Goal: Information Seeking & Learning: Learn about a topic

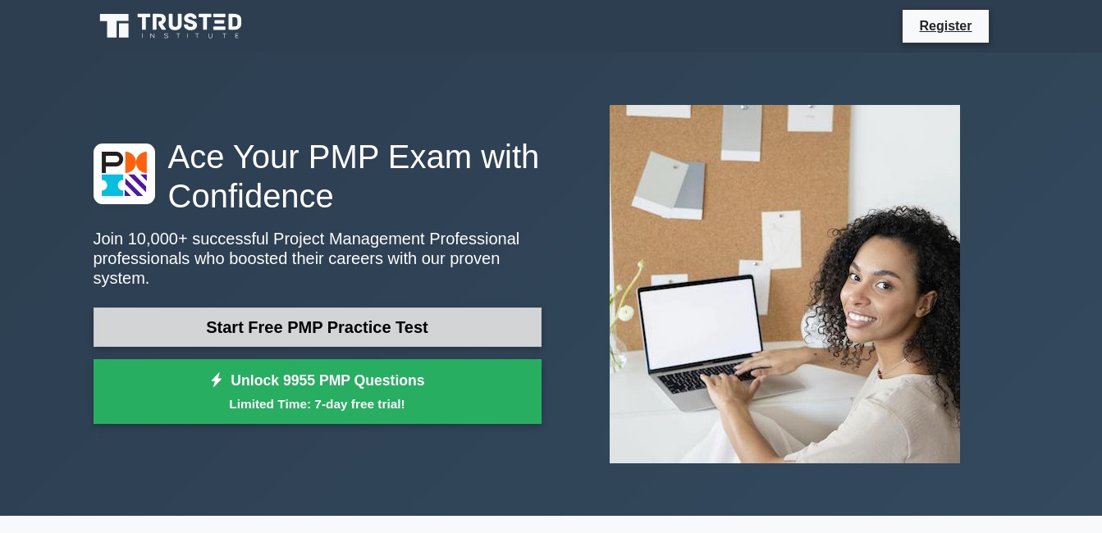
click at [358, 318] on link "Start Free PMP Practice Test" at bounding box center [318, 327] width 448 height 39
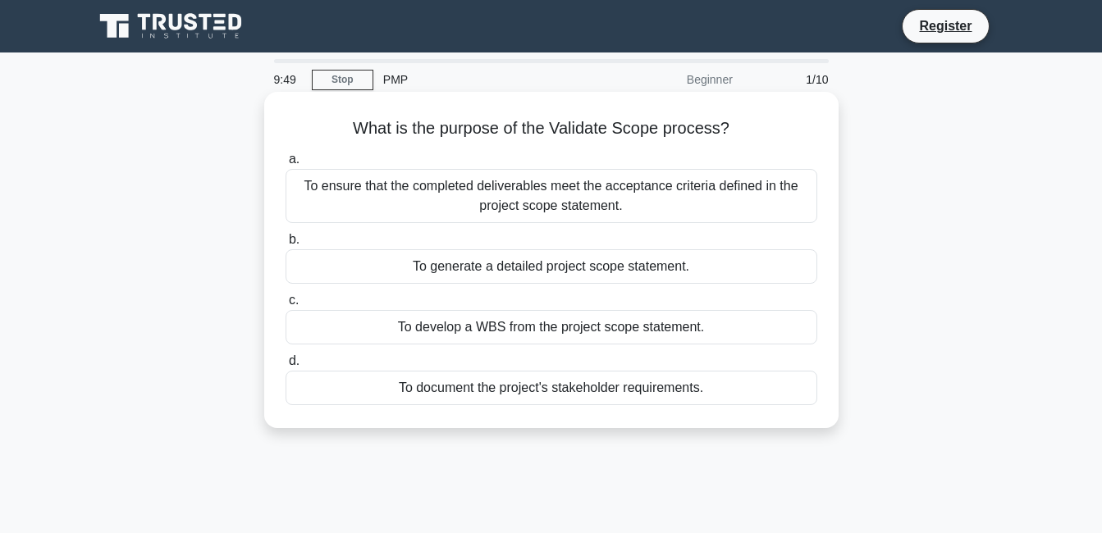
click at [558, 273] on div "To generate a detailed project scope statement." at bounding box center [552, 267] width 532 height 34
click at [286, 245] on input "b. To generate a detailed project scope statement." at bounding box center [286, 240] width 0 height 11
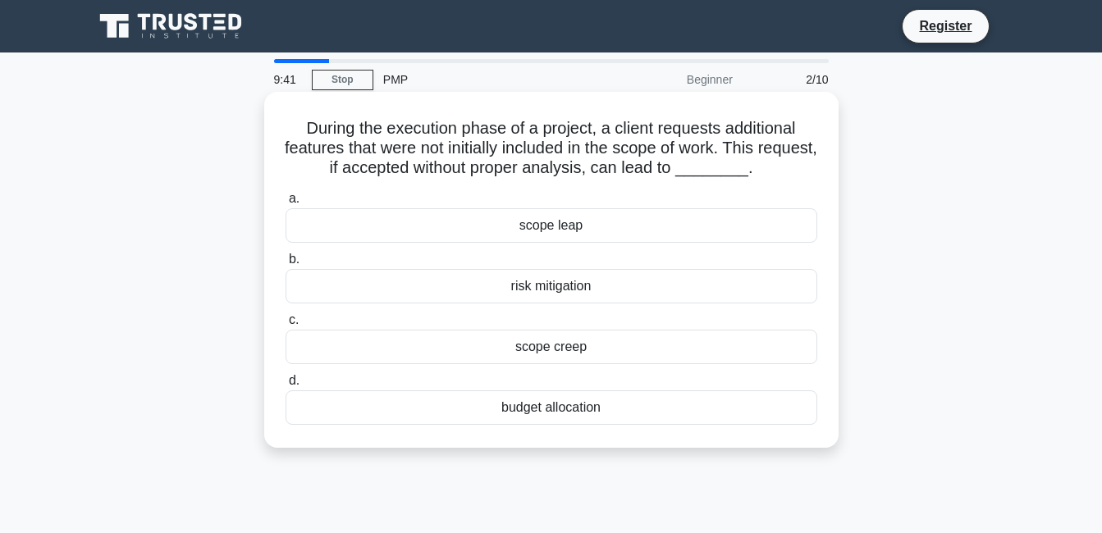
click at [556, 290] on div "risk mitigation" at bounding box center [552, 286] width 532 height 34
click at [286, 265] on input "b. risk mitigation" at bounding box center [286, 259] width 0 height 11
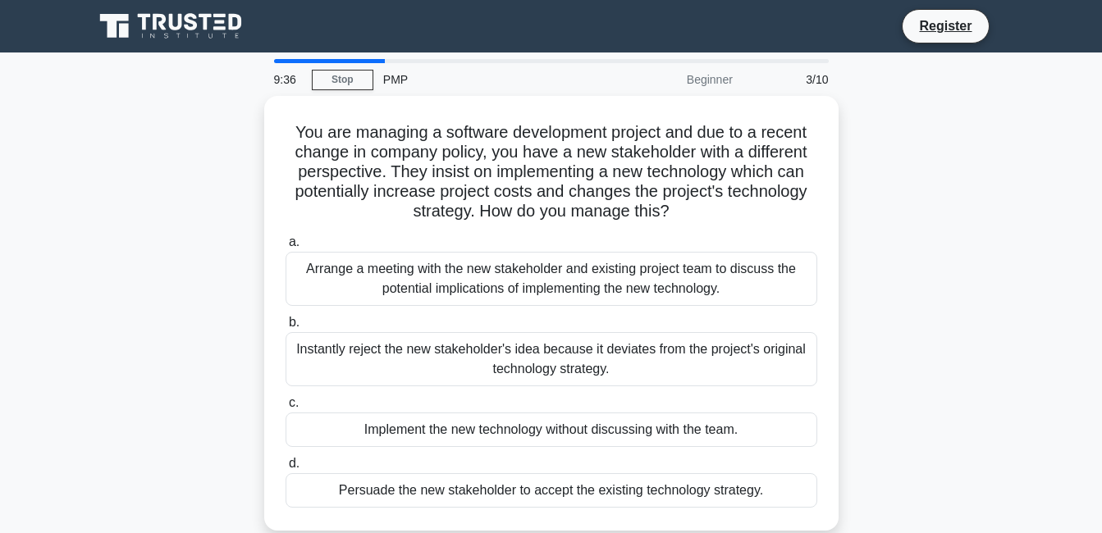
click at [400, 82] on div "PMP" at bounding box center [486, 79] width 226 height 33
click at [323, 80] on link "Stop" at bounding box center [343, 80] width 62 height 21
